Goal: Task Accomplishment & Management: Manage account settings

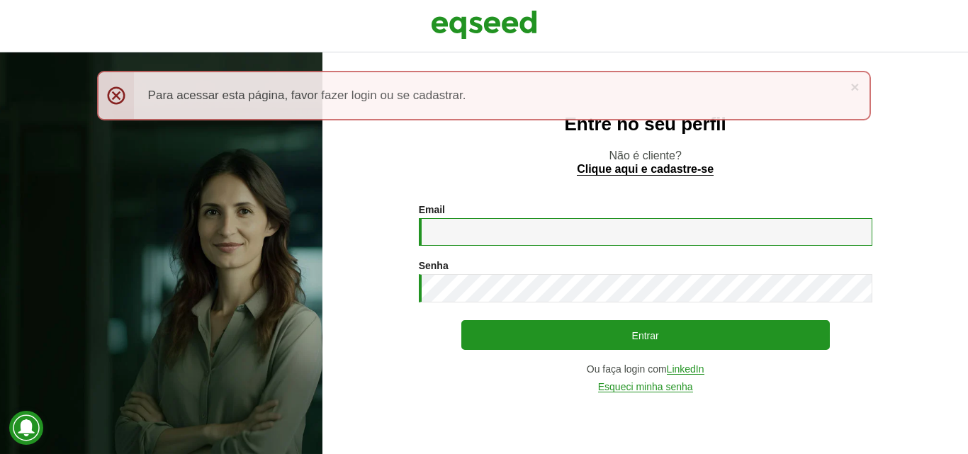
click at [503, 234] on input "Email *" at bounding box center [645, 232] width 453 height 28
type input "**********"
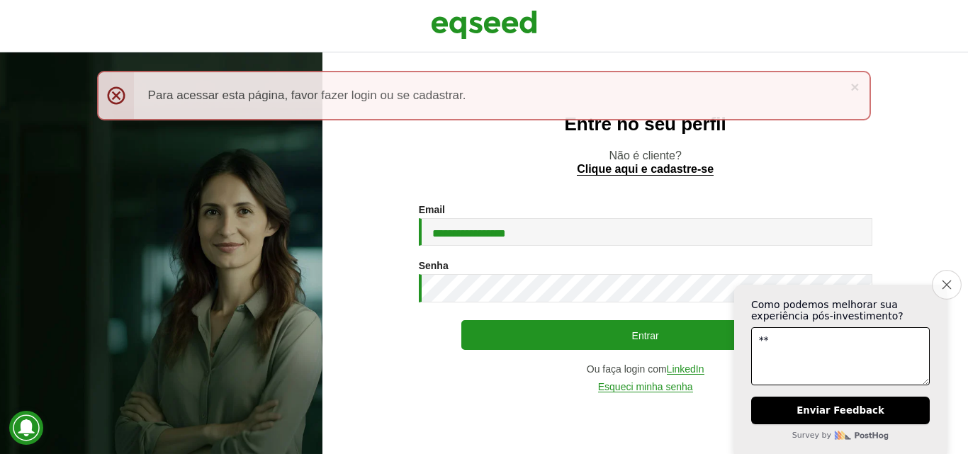
type textarea "**"
click at [956, 279] on button "Close survey" at bounding box center [947, 285] width 30 height 30
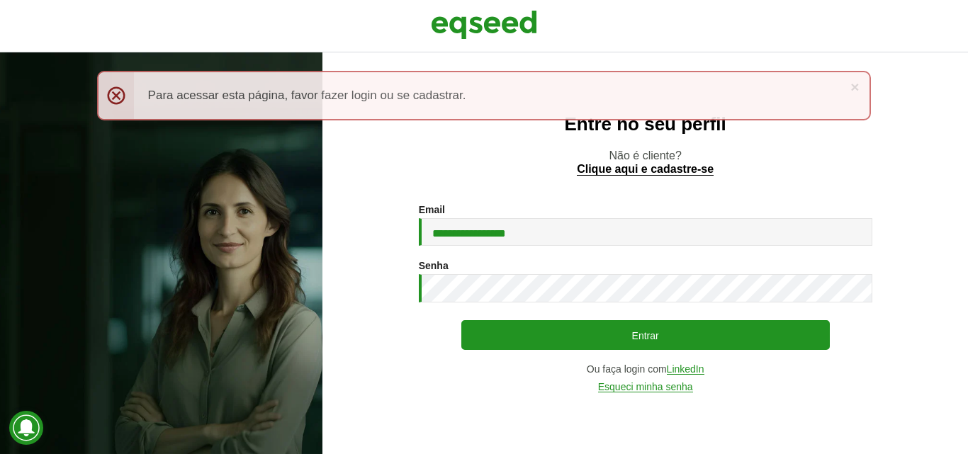
click at [652, 271] on div "Senha * Digite a senha que será usada em conjunto com seu e-mail." at bounding box center [645, 281] width 453 height 43
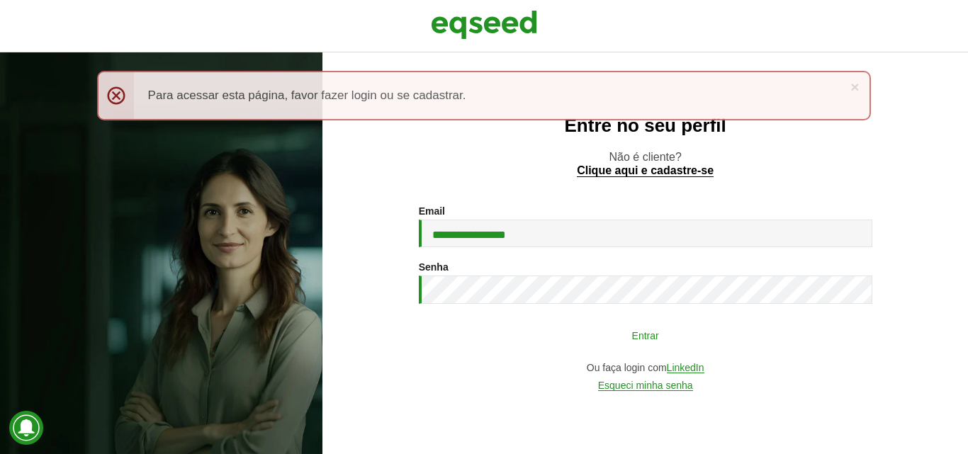
click at [643, 330] on button "Entrar" at bounding box center [645, 335] width 368 height 27
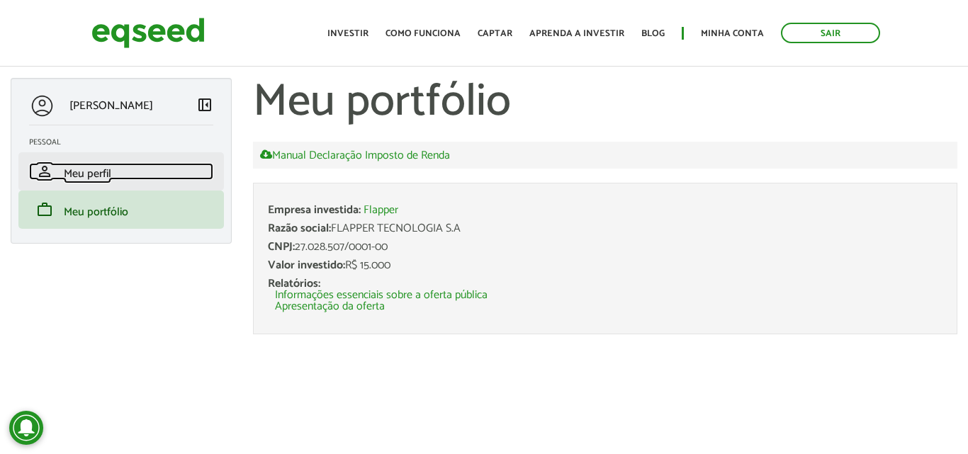
click at [92, 172] on span "Meu perfil" at bounding box center [87, 173] width 47 height 19
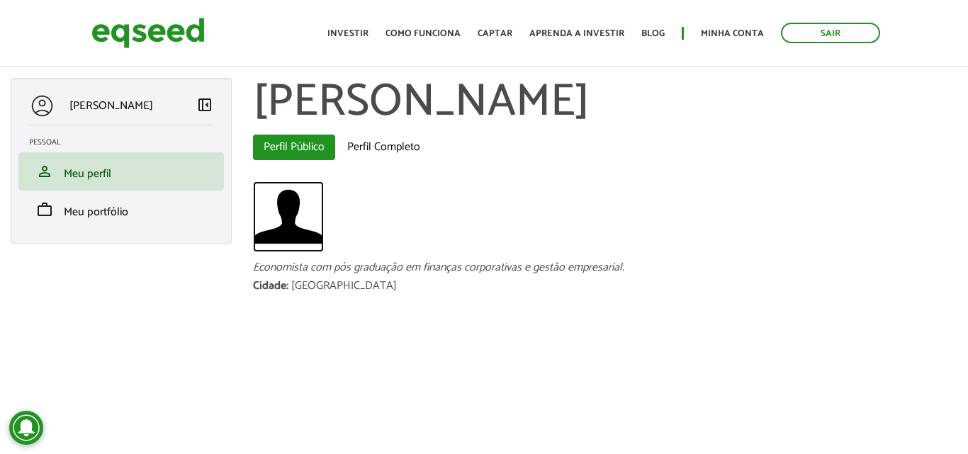
click at [285, 210] on img at bounding box center [288, 216] width 71 height 71
drag, startPoint x: 122, startPoint y: 103, endPoint x: 131, endPoint y: 103, distance: 9.2
click at [122, 103] on p "[PERSON_NAME]" at bounding box center [111, 105] width 84 height 13
click at [728, 34] on link "Minha conta" at bounding box center [732, 33] width 63 height 9
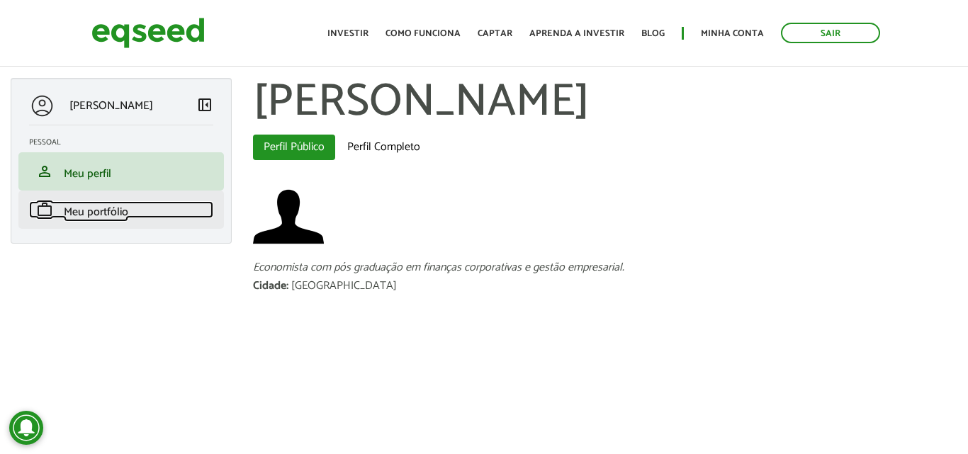
click at [90, 213] on span "Meu portfólio" at bounding box center [96, 212] width 64 height 19
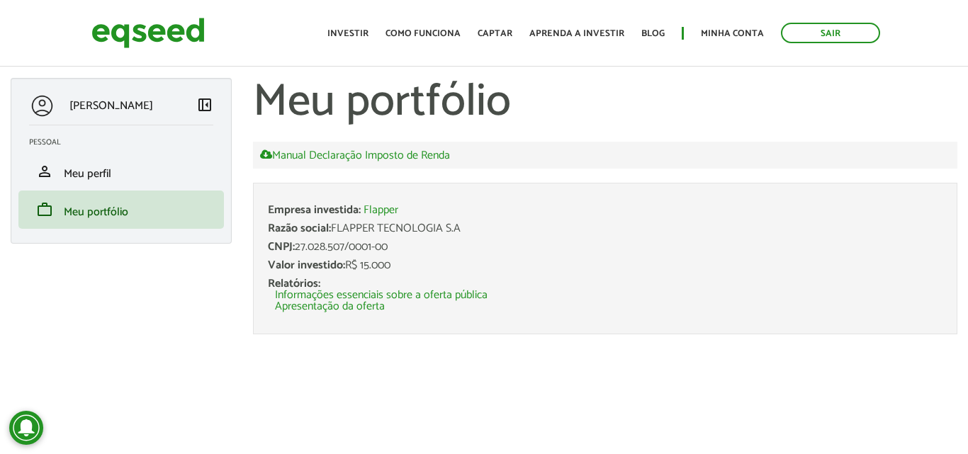
click at [97, 103] on p "[PERSON_NAME]" at bounding box center [111, 105] width 84 height 13
click at [722, 35] on link "Minha conta" at bounding box center [732, 33] width 63 height 9
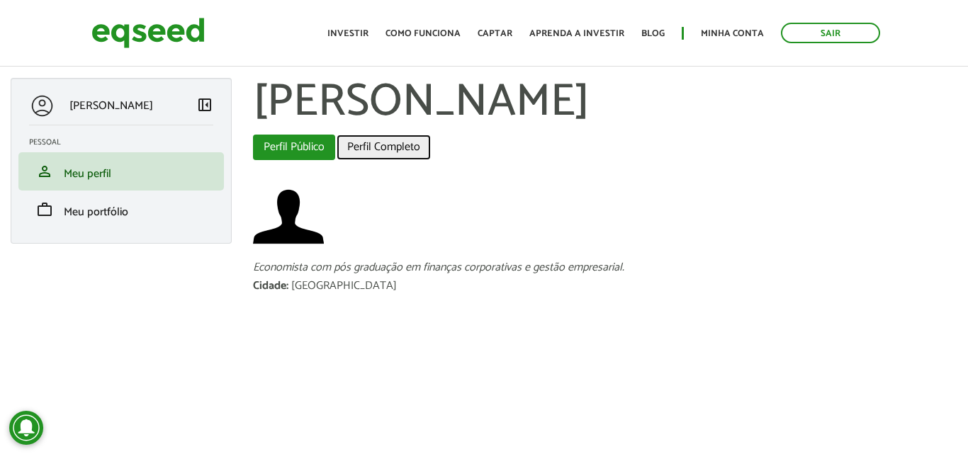
click at [378, 147] on link "Perfil Completo" at bounding box center [384, 148] width 94 height 26
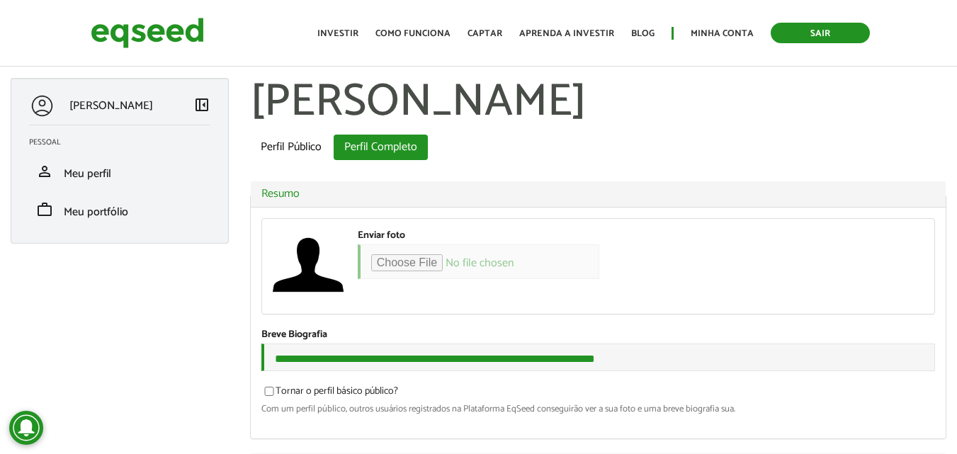
click at [820, 29] on link "Sair" at bounding box center [820, 33] width 99 height 21
